Goal: Task Accomplishment & Management: Manage account settings

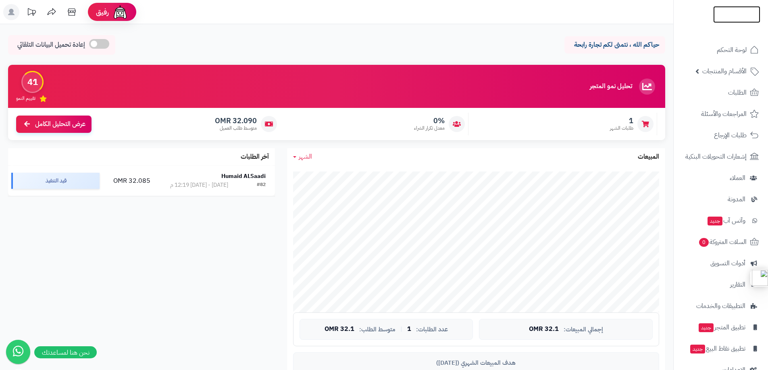
click at [734, 16] on img at bounding box center [736, 23] width 47 height 17
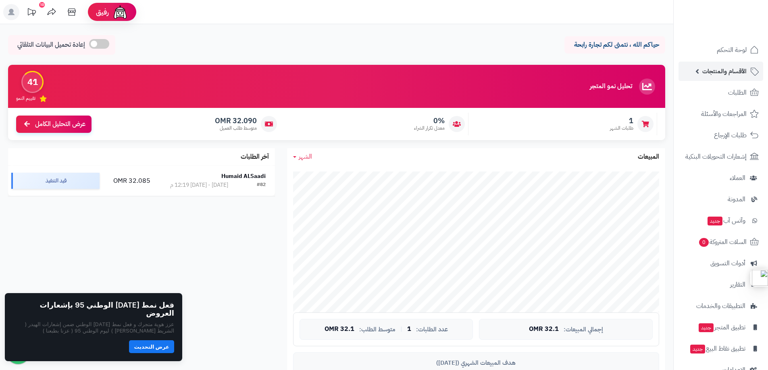
click at [732, 75] on span "الأقسام والمنتجات" at bounding box center [724, 71] width 44 height 11
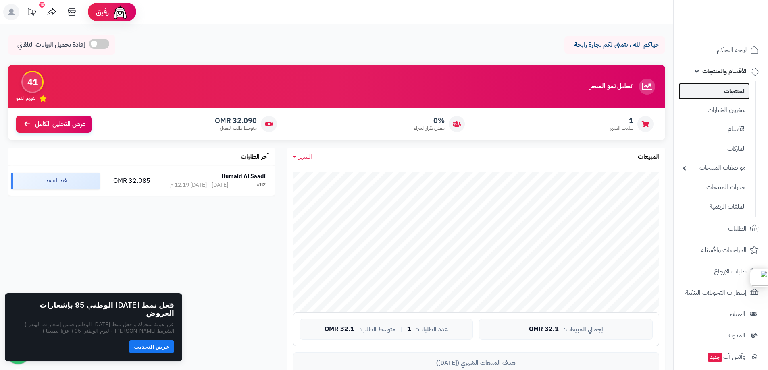
click at [729, 91] on link "المنتجات" at bounding box center [713, 91] width 71 height 17
